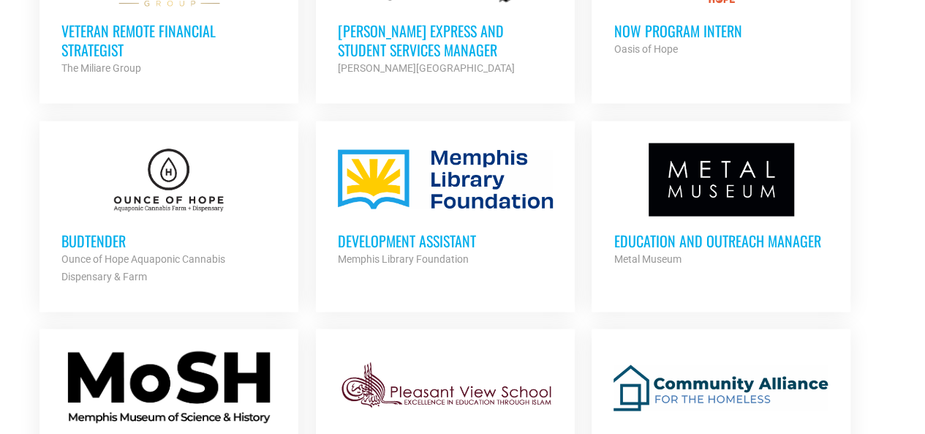
scroll to position [1243, 0]
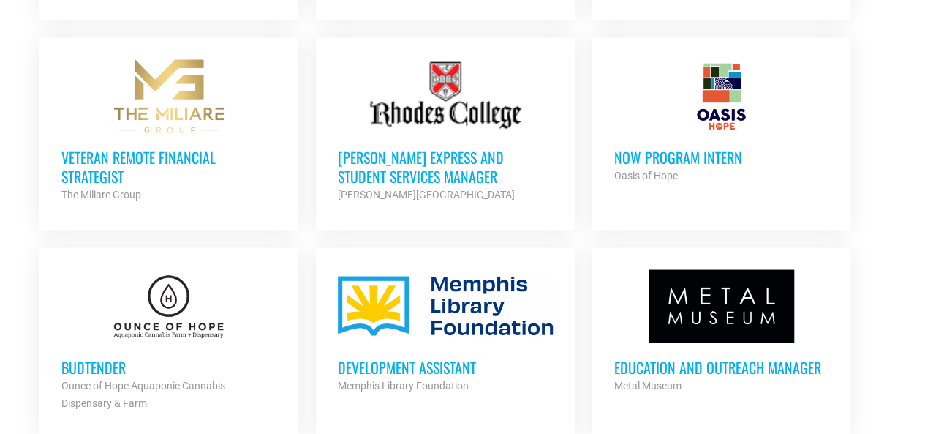
click at [357, 185] on h3 "Rhodes Express and Student Services Manager" at bounding box center [445, 166] width 215 height 38
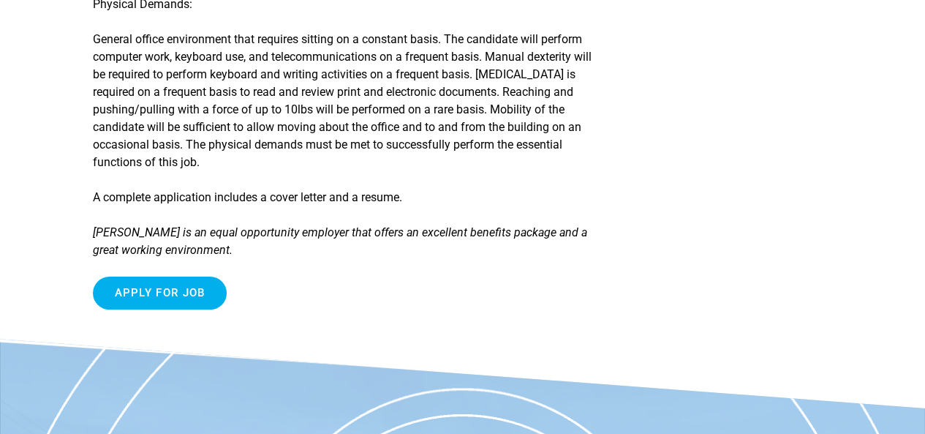
scroll to position [2851, 0]
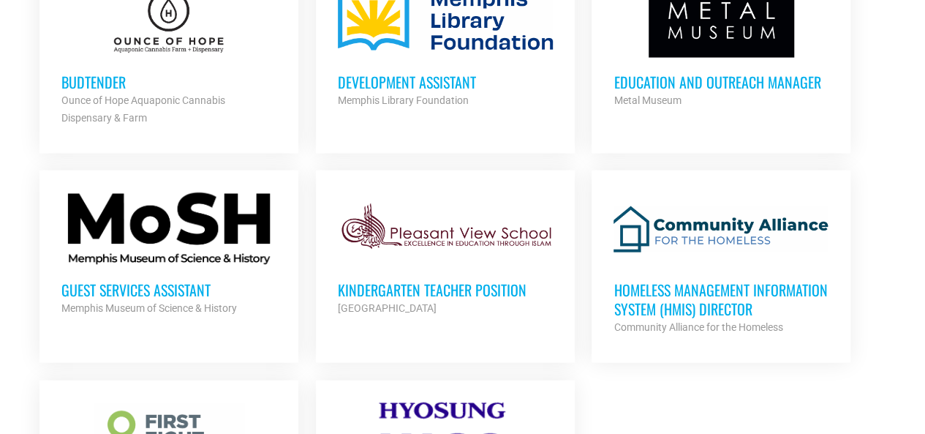
scroll to position [1537, 0]
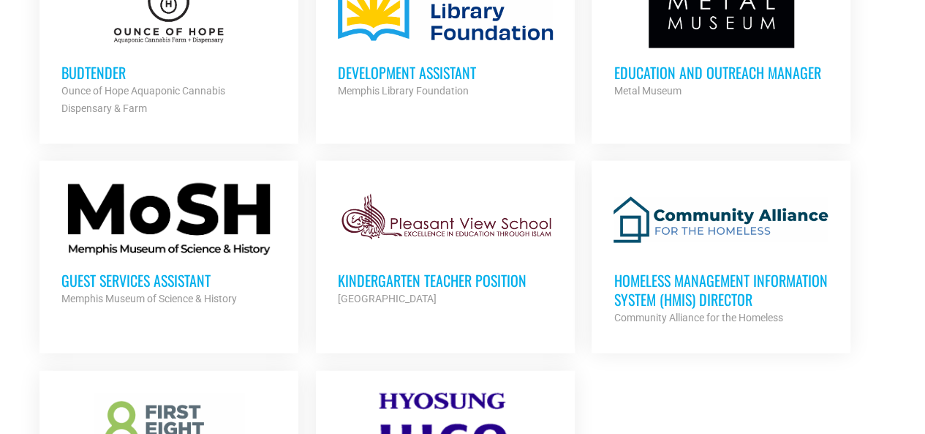
click at [417, 290] on h3 "Kindergarten Teacher Position" at bounding box center [445, 280] width 215 height 19
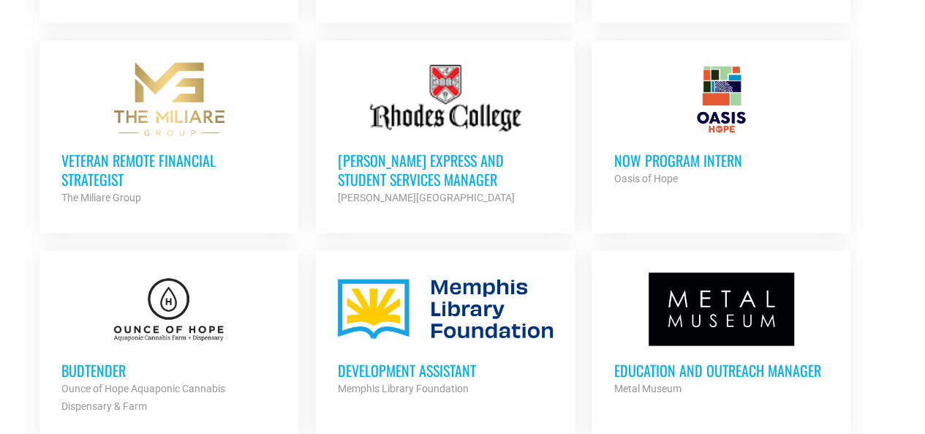
scroll to position [1317, 0]
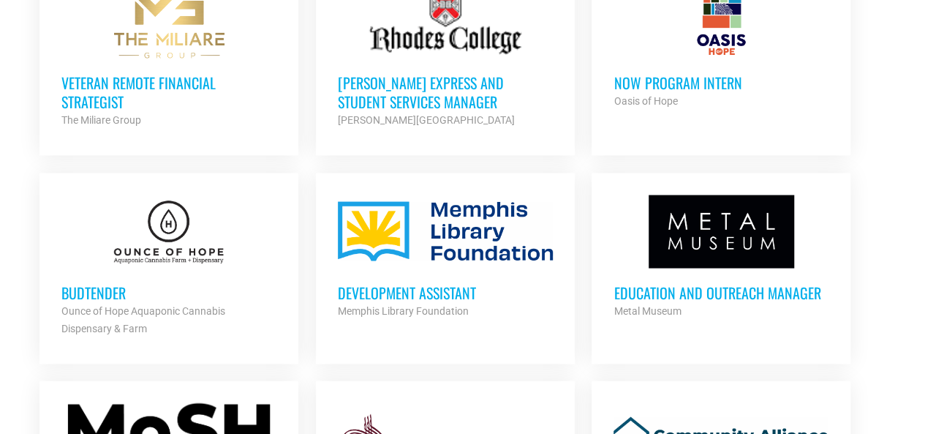
click at [387, 319] on div "Memphis Library Foundation" at bounding box center [445, 310] width 215 height 18
